Goal: Navigation & Orientation: Go to known website

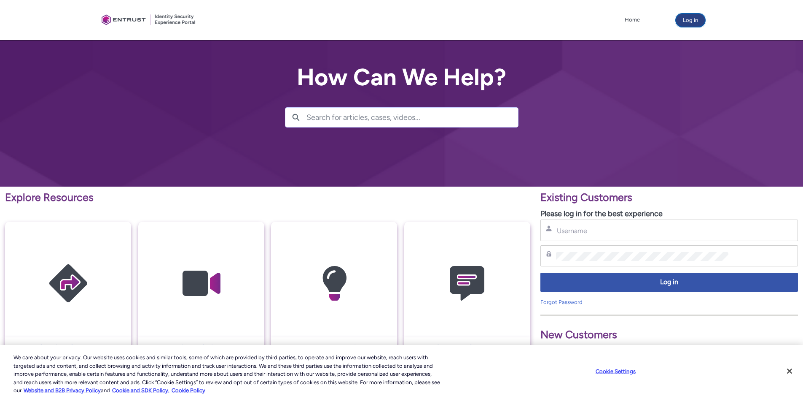
click at [685, 22] on button "Log in" at bounding box center [691, 19] width 30 height 13
click at [722, 229] on input "Username" at bounding box center [642, 230] width 172 height 9
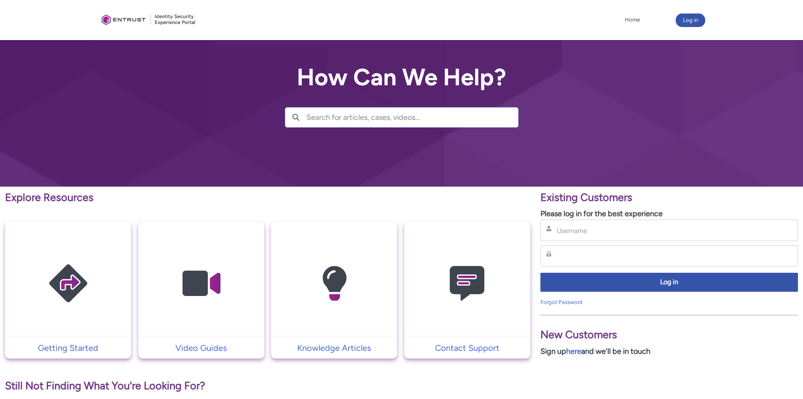
click at [573, 226] on div "Username" at bounding box center [669, 230] width 247 height 11
click at [577, 230] on input "Username" at bounding box center [642, 230] width 172 height 9
paste input "[EMAIL_ADDRESS][DOMAIN_NAME]"
type input "[EMAIL_ADDRESS][DOMAIN_NAME]"
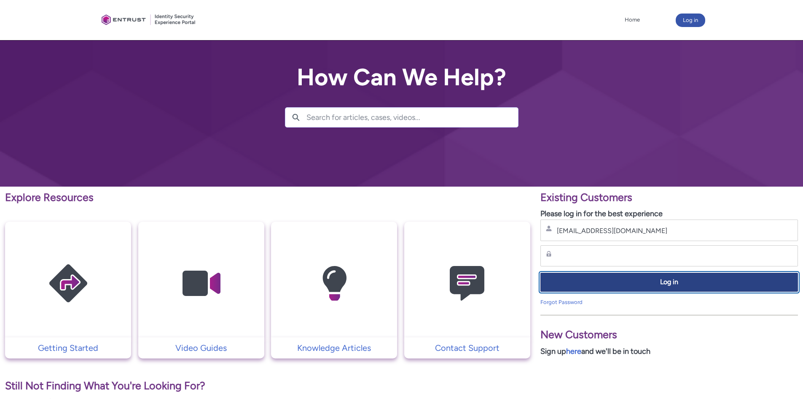
click at [614, 280] on span "Log in" at bounding box center [669, 282] width 247 height 10
